Goal: Find specific page/section: Find specific page/section

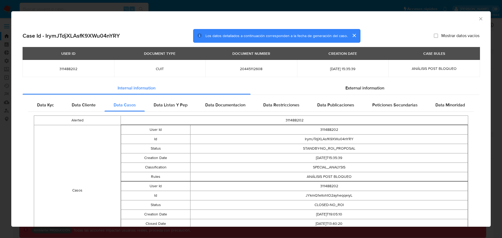
select select "10"
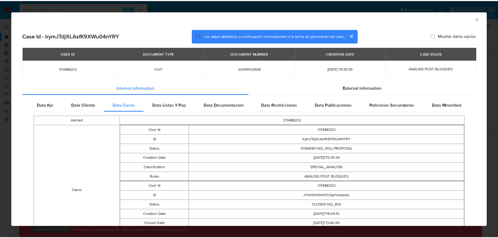
scroll to position [4, 0]
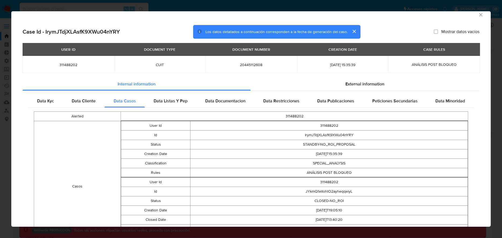
click at [160, 3] on div "AML Data Collector Case Id - IrymJTdjXLAsfK9XWu04nYRY Los datos detallados a co…" at bounding box center [251, 119] width 502 height 238
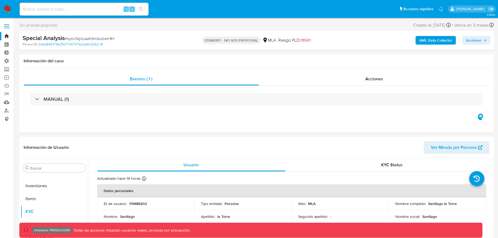
click at [9, 35] on link "Bandeja" at bounding box center [32, 36] width 64 height 8
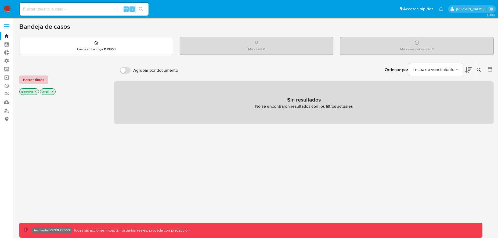
click at [37, 81] on span "Borrar filtros" at bounding box center [33, 80] width 21 height 8
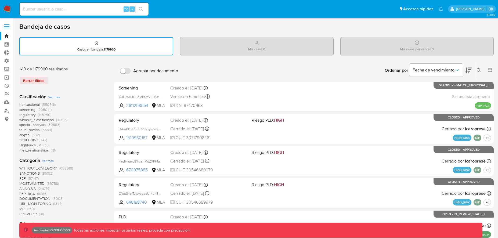
click at [492, 70] on icon at bounding box center [490, 69] width 5 height 5
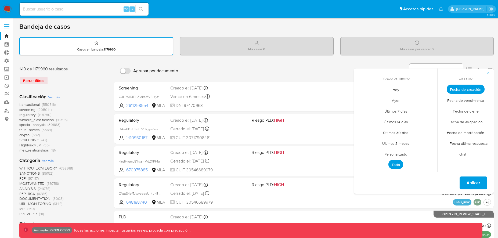
click at [397, 91] on span "Hoy" at bounding box center [396, 89] width 18 height 11
click at [472, 186] on span "Aplicar" at bounding box center [474, 183] width 14 height 12
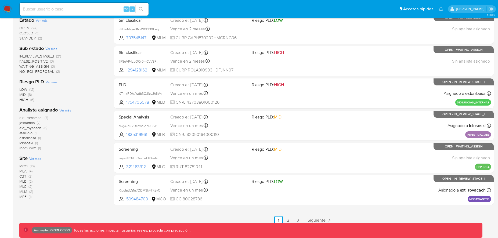
scroll to position [206, 0]
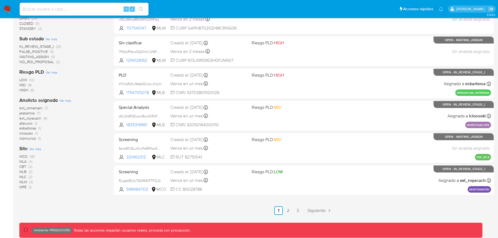
click at [27, 161] on span "MLA (4)" at bounding box center [25, 161] width 13 height 5
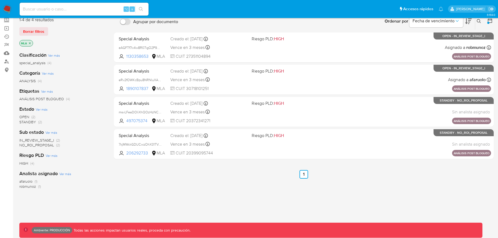
scroll to position [11, 0]
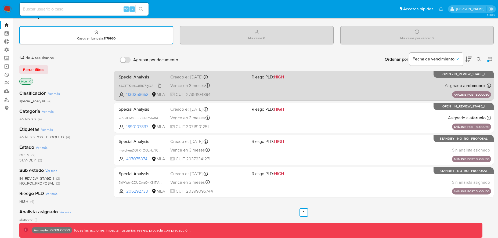
click at [159, 84] on span "eAGFTf7Iv4w8R07igO2P9w9p" at bounding box center [141, 86] width 44 height 6
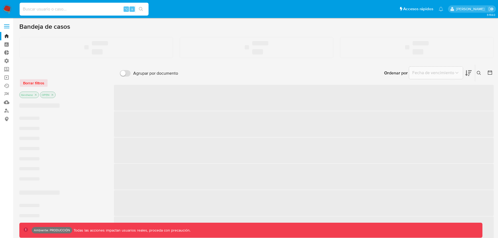
click at [99, 9] on input at bounding box center [84, 9] width 129 height 7
paste input "eAGFTf7Iv4w8R07igO2P9w9p"
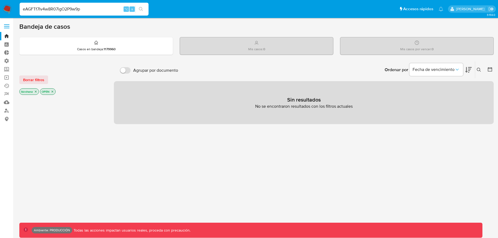
type input "eAGFTf7Iv4w8R07igO2P9w9p"
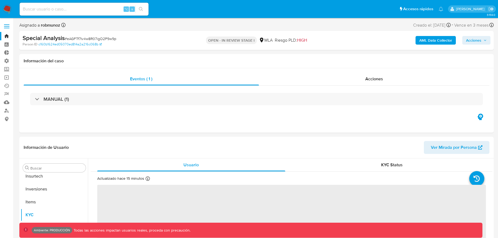
scroll to position [253, 0]
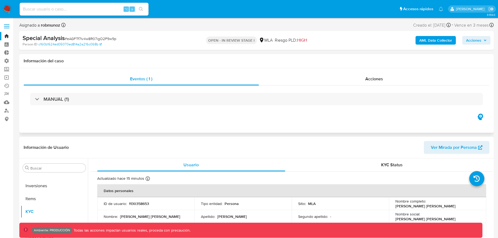
select select "10"
click at [432, 39] on b "AML Data Collector" at bounding box center [436, 40] width 33 height 9
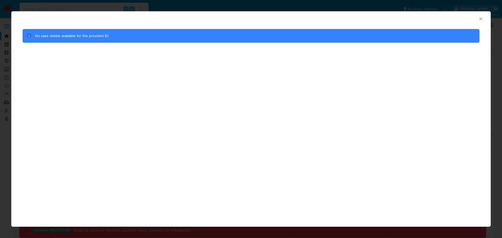
click at [482, 19] on icon "Cerrar ventana" at bounding box center [481, 18] width 5 height 5
